Goal: Connect with others

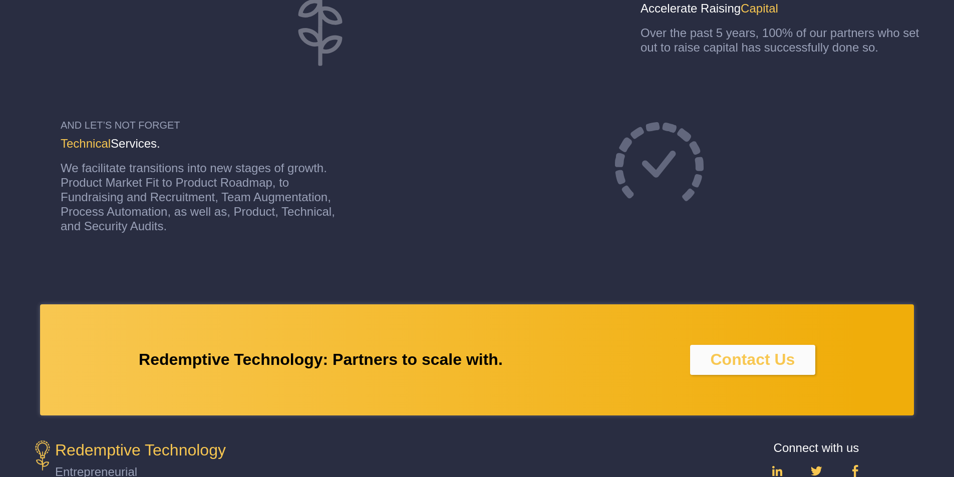
scroll to position [812, 0]
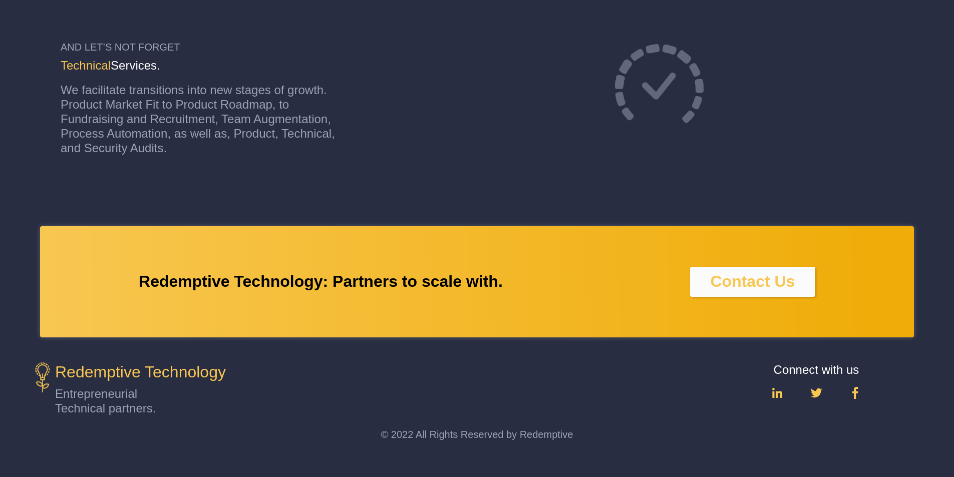
click at [850, 392] on link at bounding box center [855, 393] width 12 height 12
click at [849, 386] on div "Connect with us" at bounding box center [815, 389] width 175 height 54
click at [854, 393] on img at bounding box center [855, 393] width 6 height 12
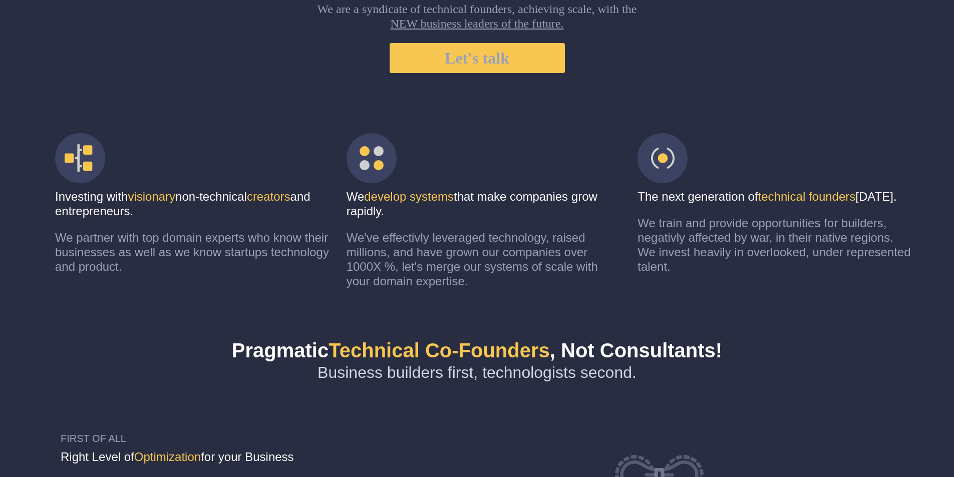
scroll to position [150, 0]
